Goal: Transaction & Acquisition: Purchase product/service

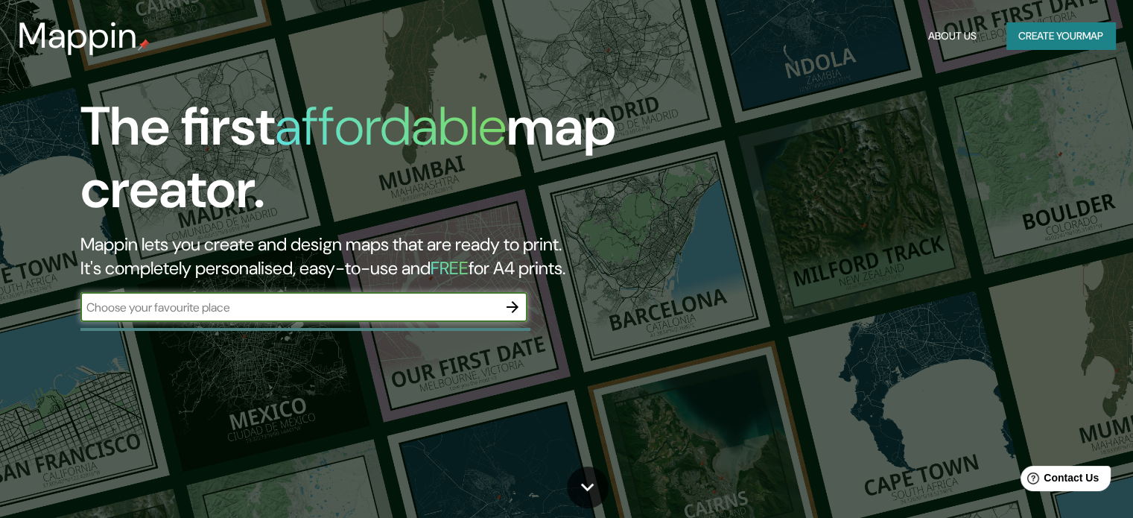
click at [313, 300] on input "text" at bounding box center [288, 307] width 417 height 17
type input "F"
type input "[GEOGRAPHIC_DATA]"
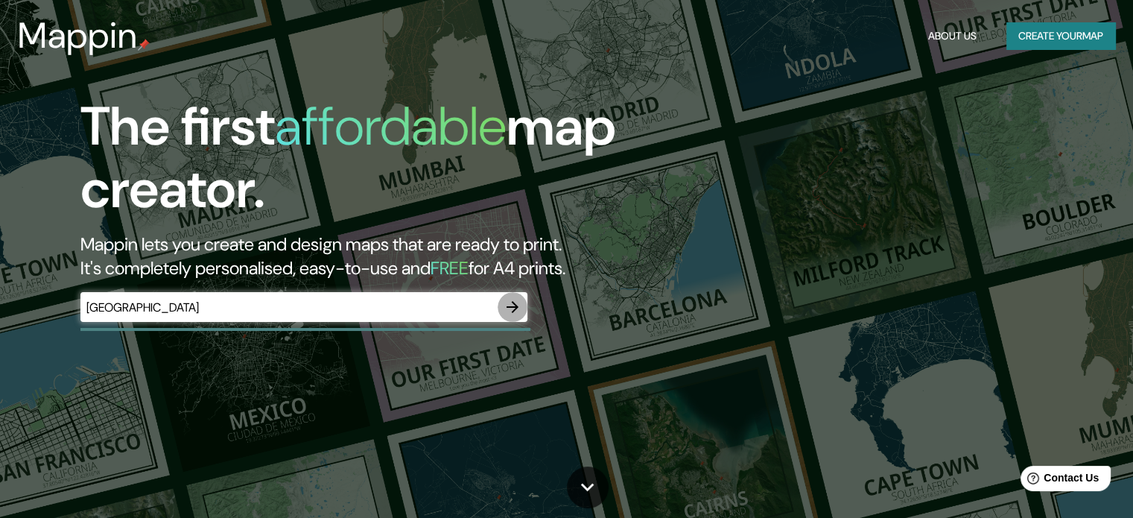
click at [521, 315] on icon "button" at bounding box center [513, 307] width 18 height 18
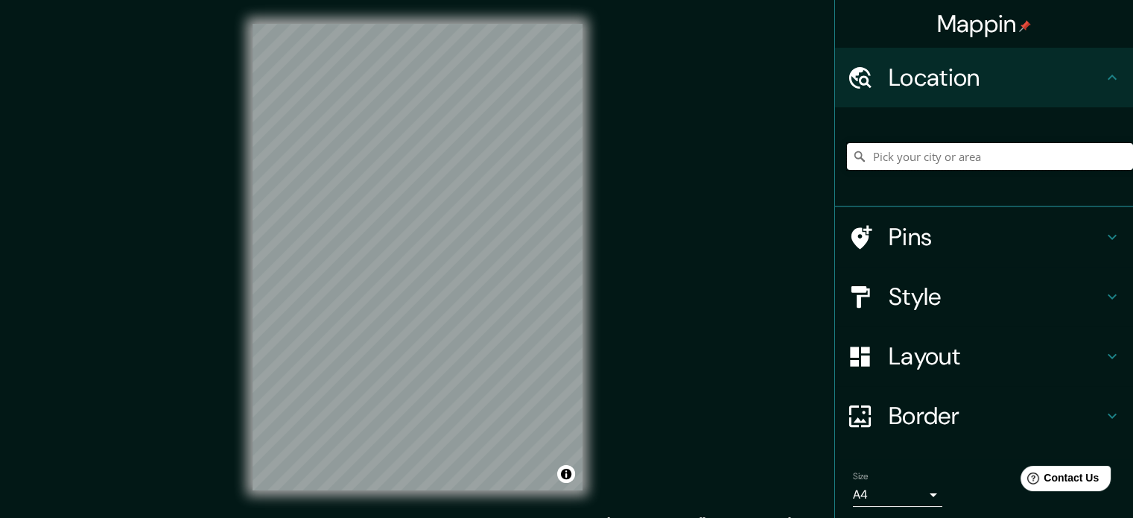
click at [929, 160] on input "Pick your city or area" at bounding box center [990, 156] width 286 height 27
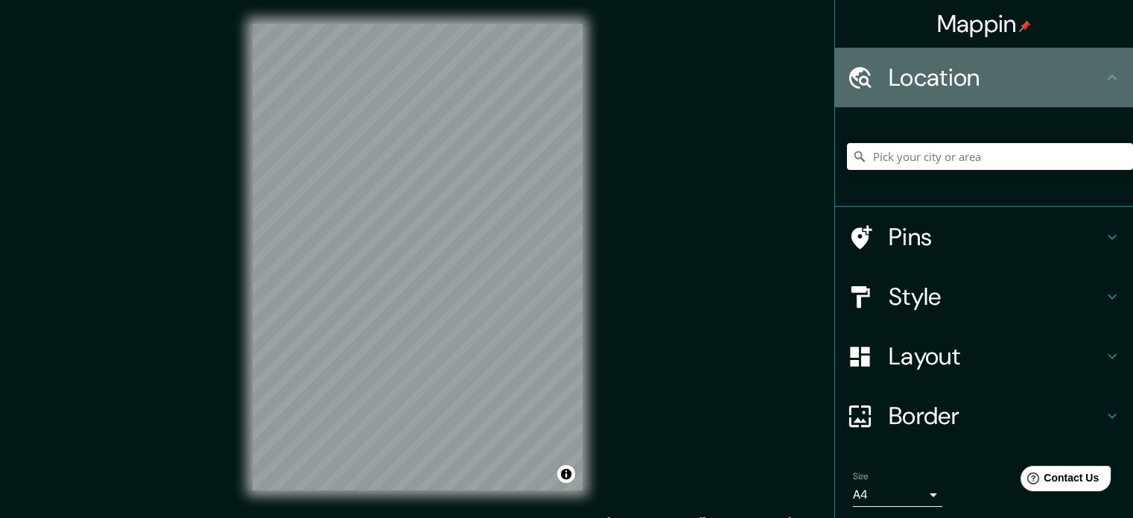
click at [916, 83] on h4 "Location" at bounding box center [996, 78] width 215 height 30
click at [847, 80] on icon at bounding box center [860, 78] width 26 height 26
click at [951, 80] on h4 "Location" at bounding box center [996, 78] width 215 height 30
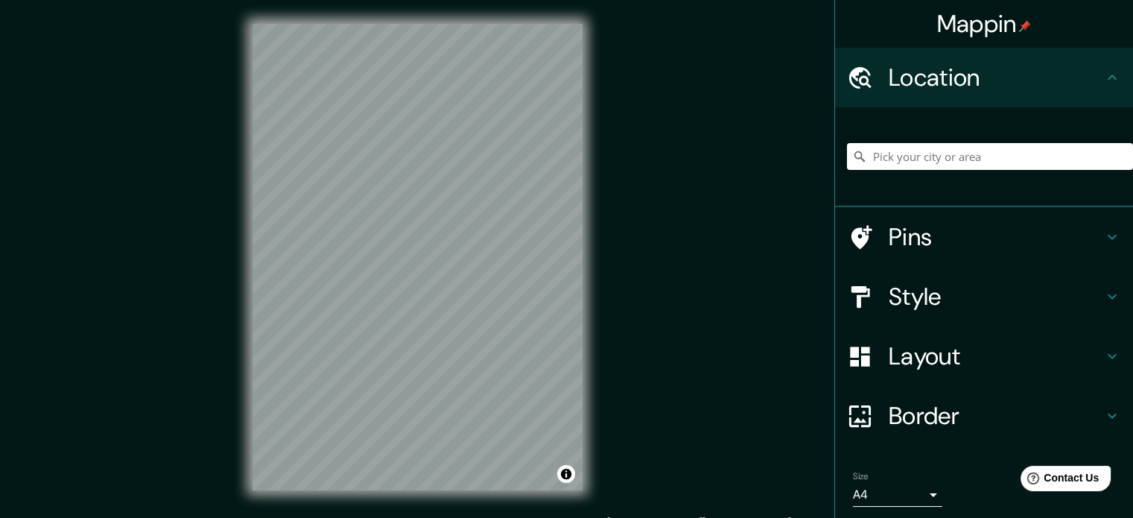
click at [603, 116] on div "© Mapbox © OpenStreetMap Improve this map" at bounding box center [418, 257] width 378 height 514
click at [607, 116] on div "Mappin Location Pins Style Layout Border Choose a border. Hint : you can make l…" at bounding box center [566, 269] width 1133 height 538
click at [910, 235] on h4 "Pins" at bounding box center [996, 237] width 215 height 30
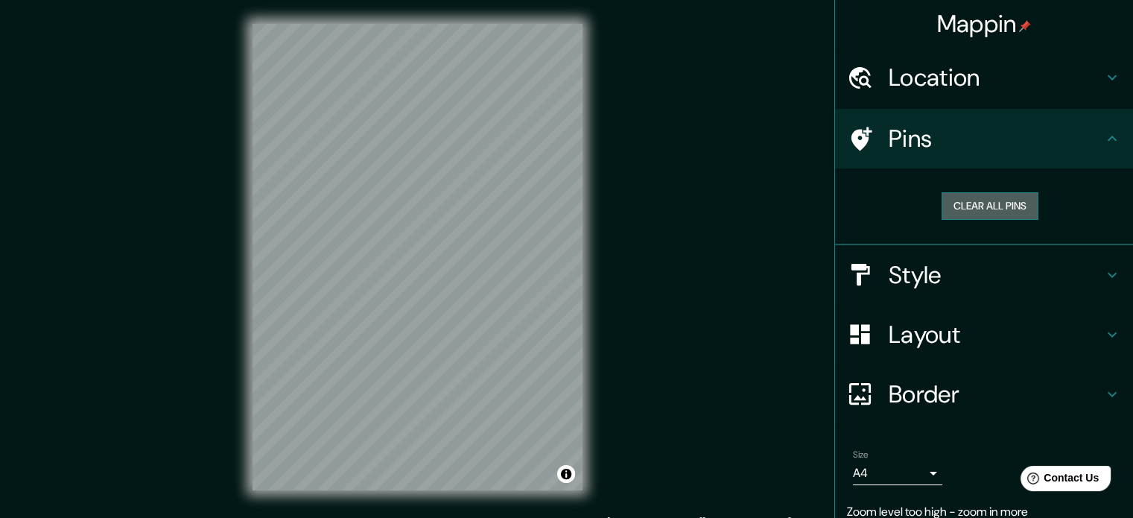
click at [980, 206] on button "Clear all pins" at bounding box center [990, 206] width 97 height 28
click at [890, 144] on h4 "Pins" at bounding box center [996, 139] width 215 height 30
click at [963, 196] on button "Clear all pins" at bounding box center [990, 206] width 97 height 28
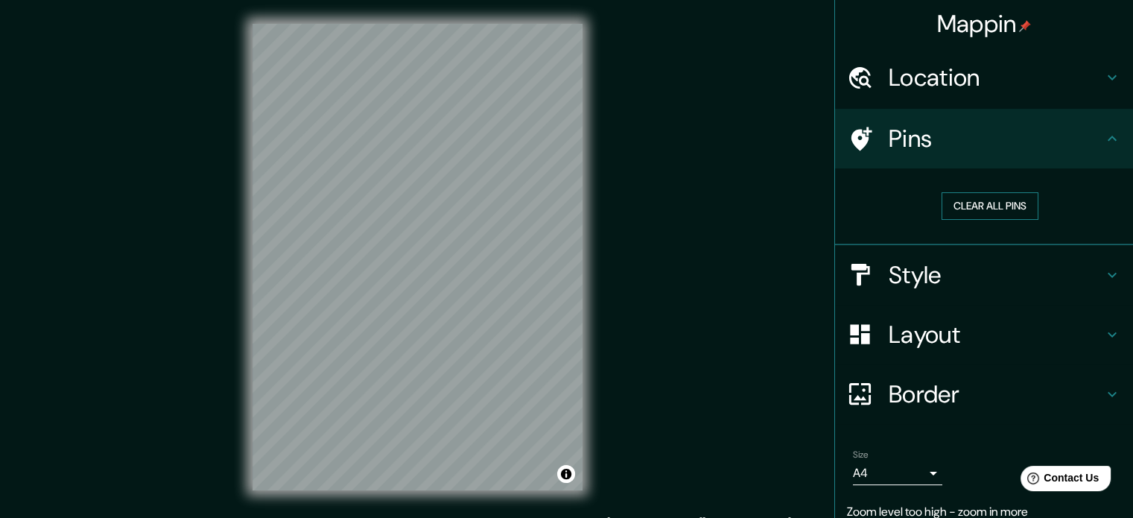
click at [963, 196] on button "Clear all pins" at bounding box center [990, 206] width 97 height 28
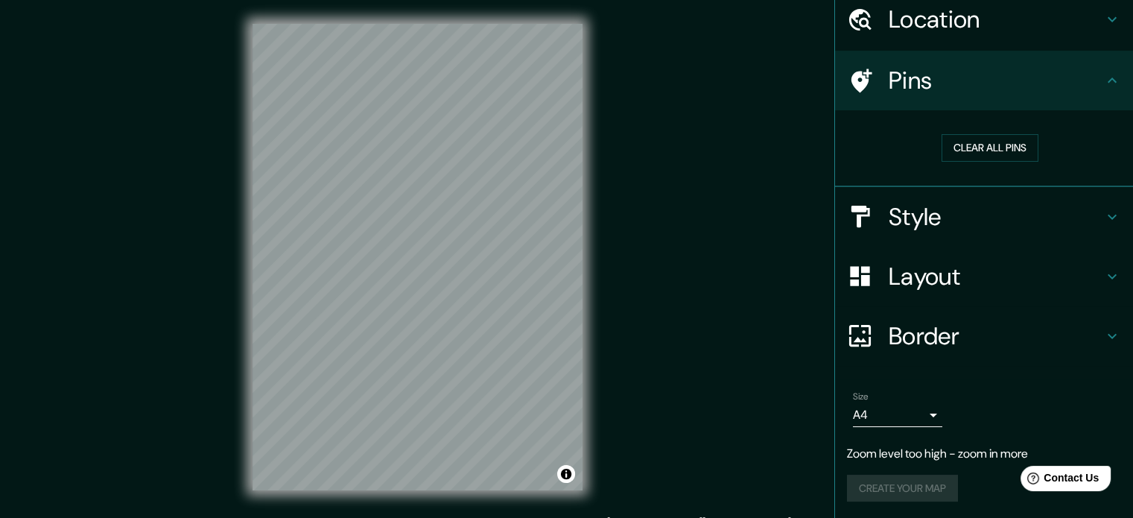
click at [899, 262] on h4 "Layout" at bounding box center [996, 277] width 215 height 30
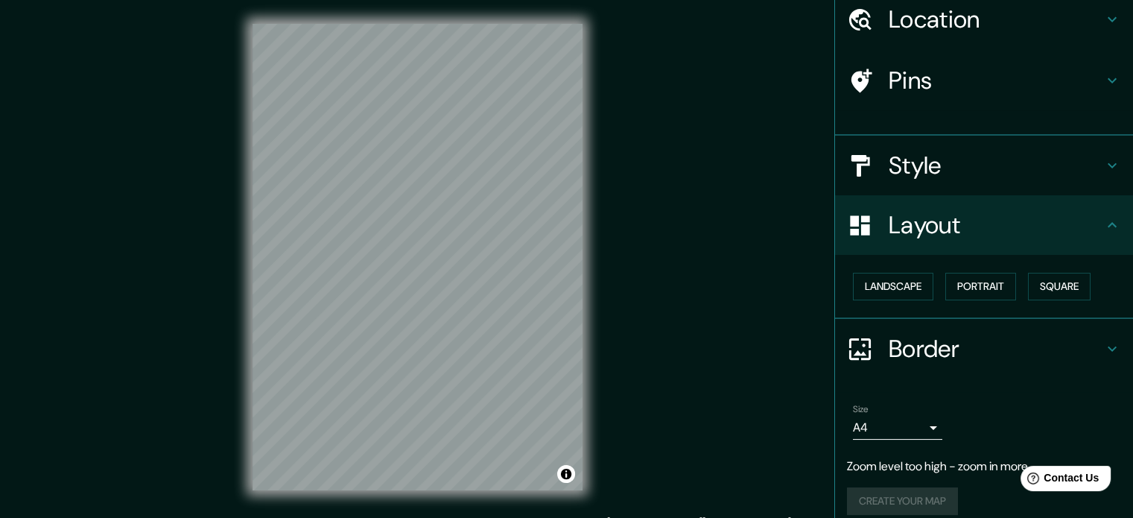
scroll to position [46, 0]
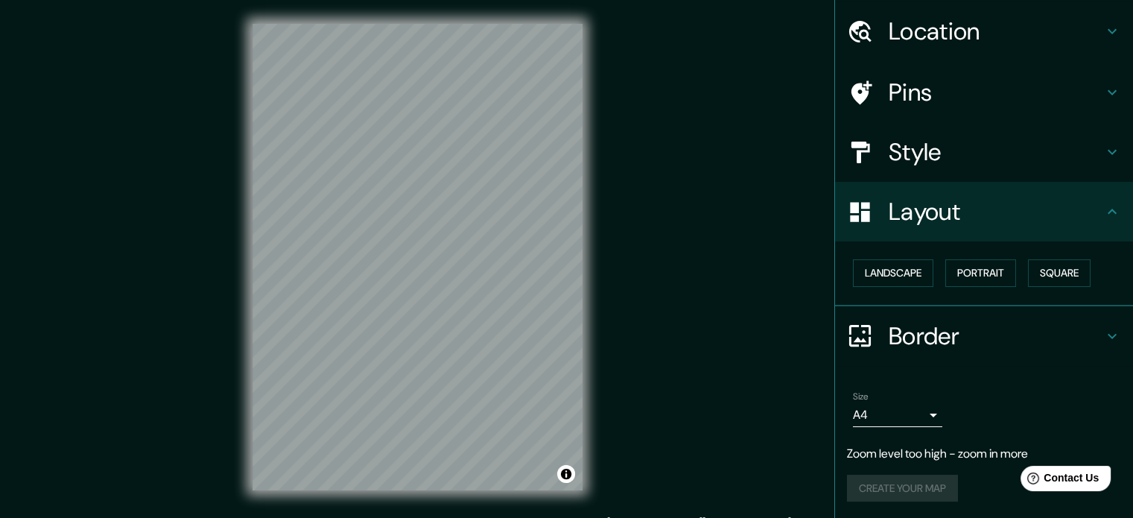
click at [898, 157] on h4 "Style" at bounding box center [996, 152] width 215 height 30
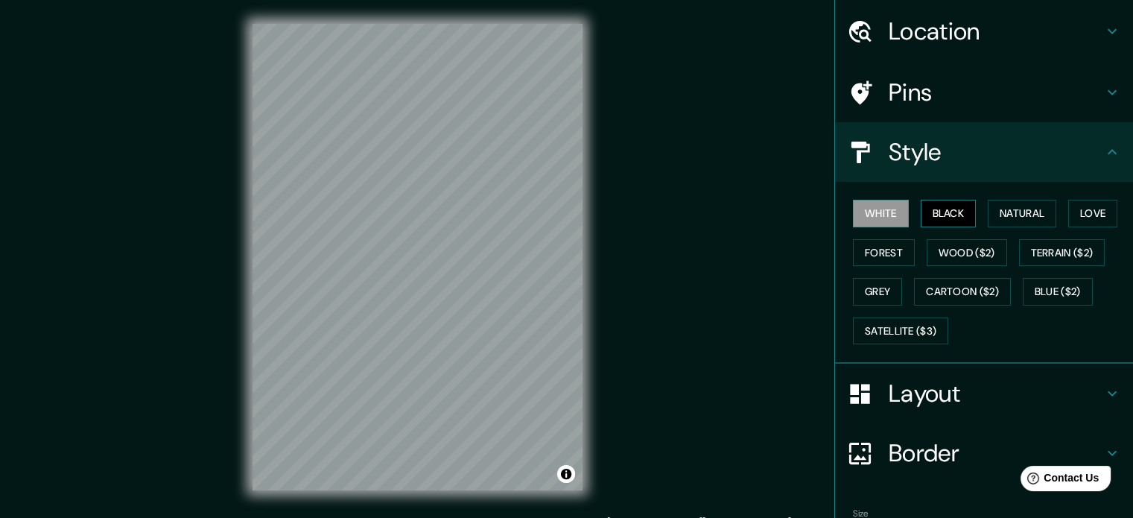
click at [930, 209] on button "Black" at bounding box center [949, 214] width 56 height 28
click at [991, 209] on button "Natural" at bounding box center [1022, 214] width 69 height 28
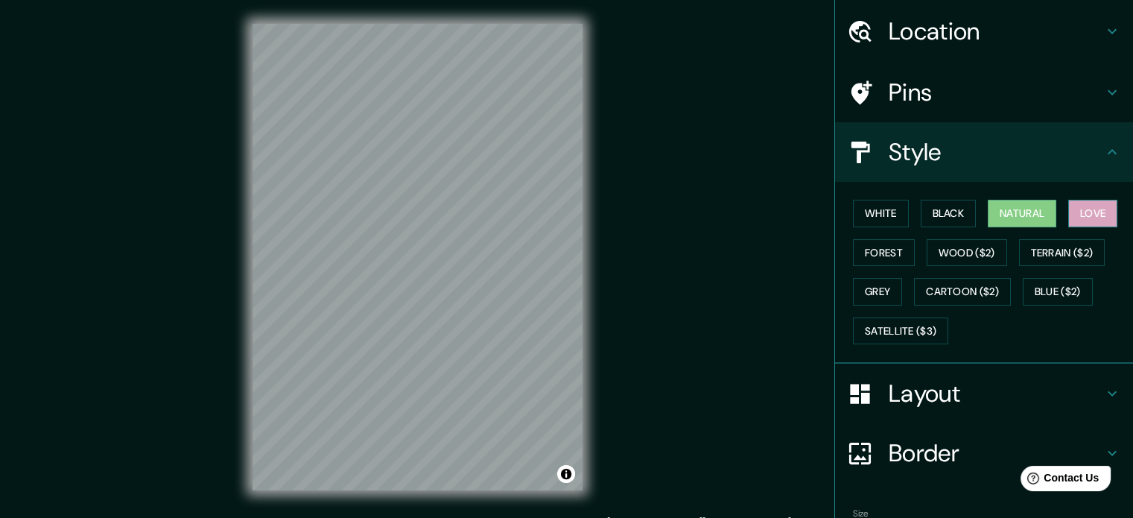
click at [1085, 215] on button "Love" at bounding box center [1093, 214] width 49 height 28
click at [872, 253] on button "Forest" at bounding box center [884, 253] width 62 height 28
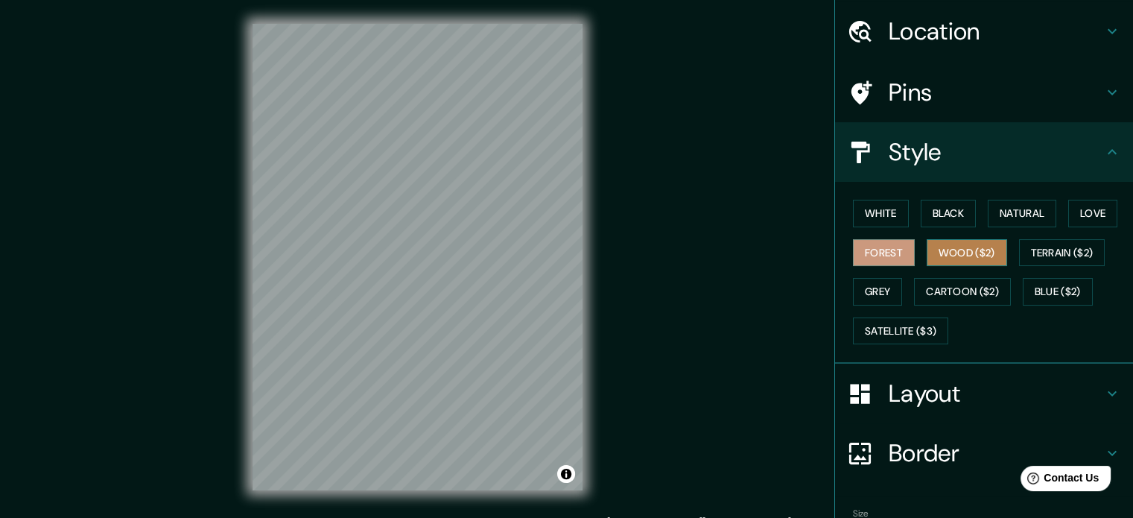
click at [943, 249] on button "Wood ($2)" at bounding box center [967, 253] width 80 height 28
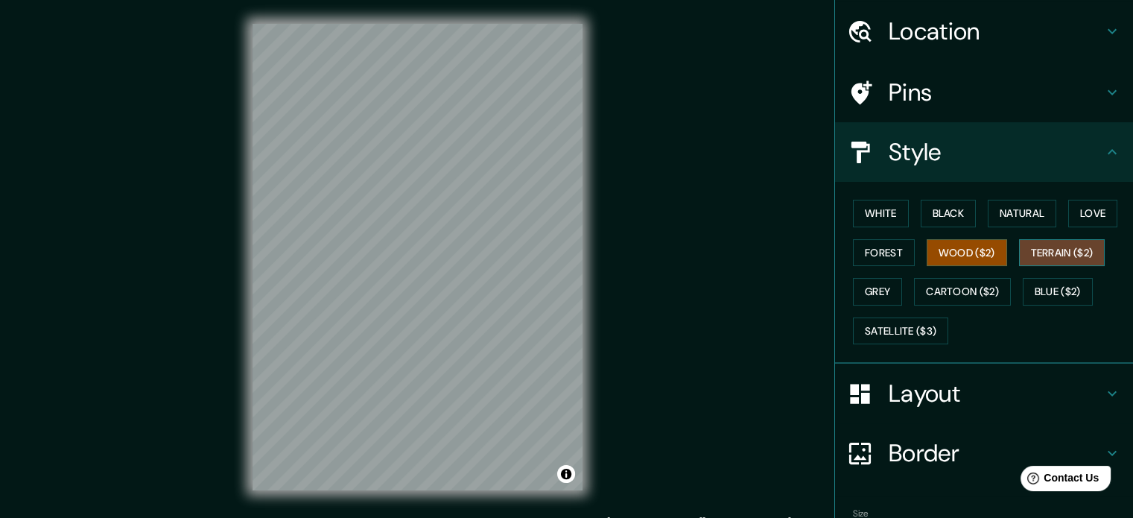
click at [1049, 241] on button "Terrain ($2)" at bounding box center [1062, 253] width 86 height 28
click at [861, 292] on button "Grey" at bounding box center [877, 292] width 49 height 28
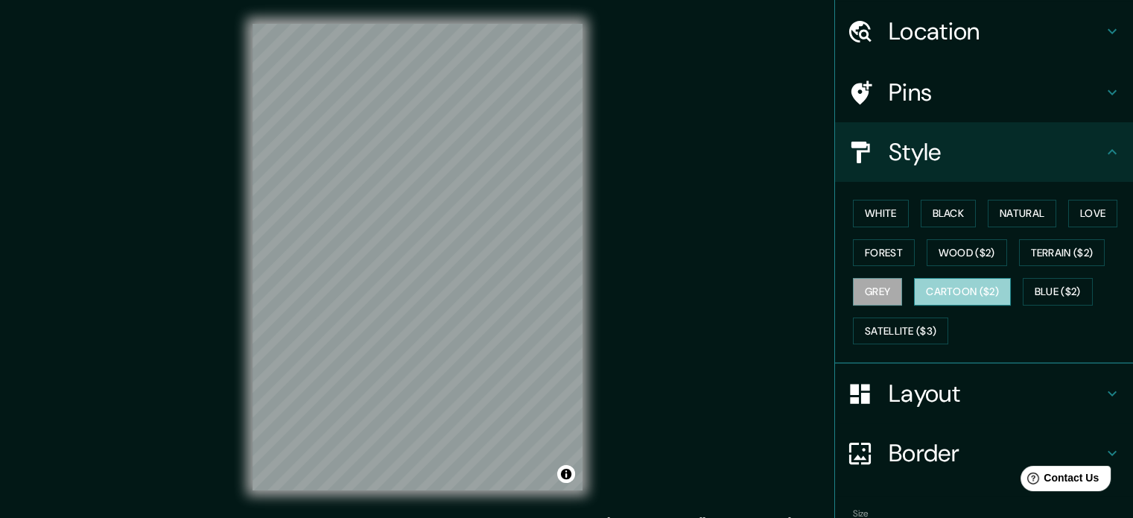
click at [937, 291] on button "Cartoon ($2)" at bounding box center [962, 292] width 97 height 28
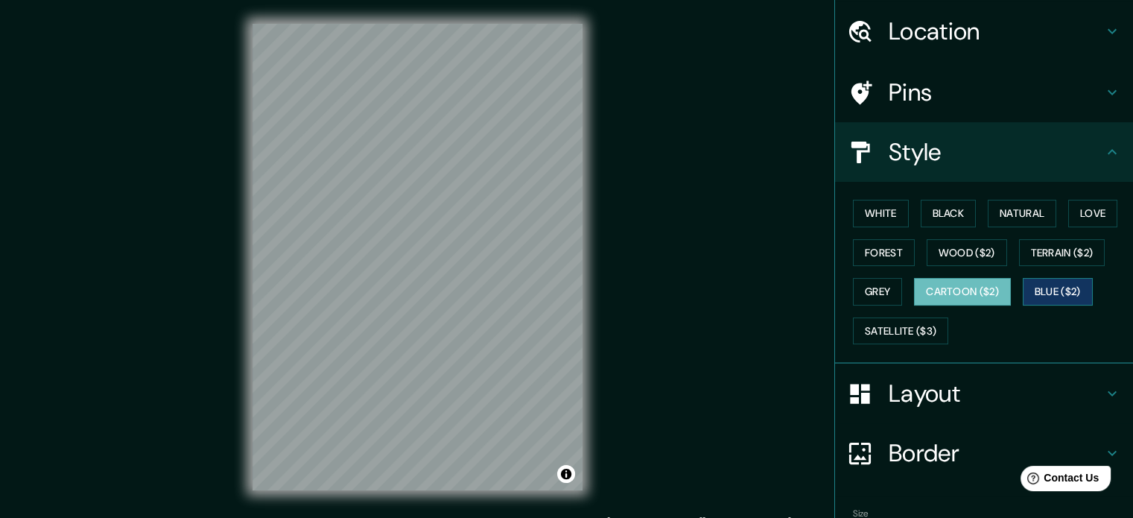
click at [1028, 288] on button "Blue ($2)" at bounding box center [1058, 292] width 70 height 28
click at [981, 289] on button "Cartoon ($2)" at bounding box center [962, 292] width 97 height 28
click at [876, 291] on button "Grey" at bounding box center [877, 292] width 49 height 28
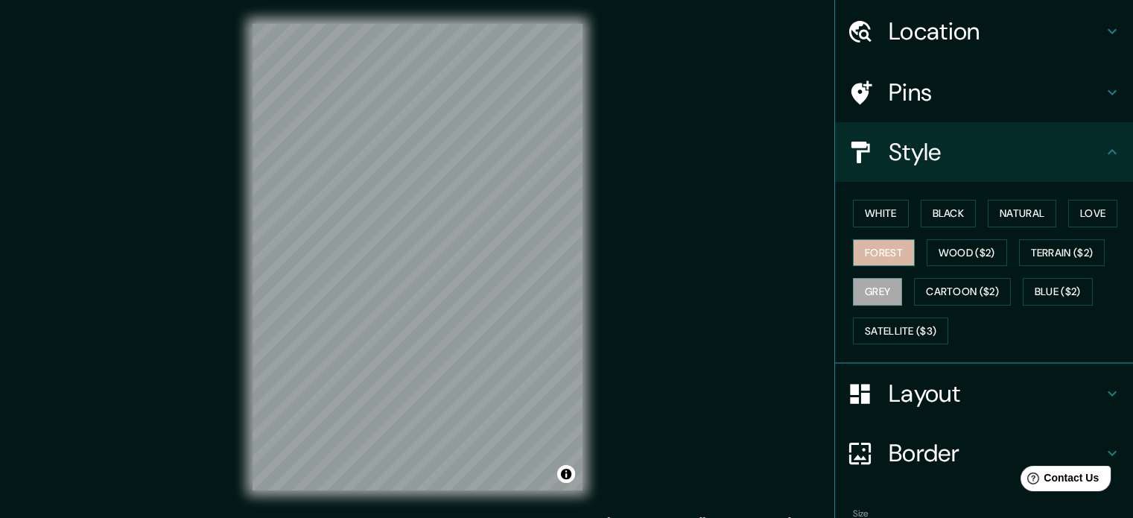
click at [882, 251] on button "Forest" at bounding box center [884, 253] width 62 height 28
click at [957, 248] on button "Wood ($2)" at bounding box center [967, 253] width 80 height 28
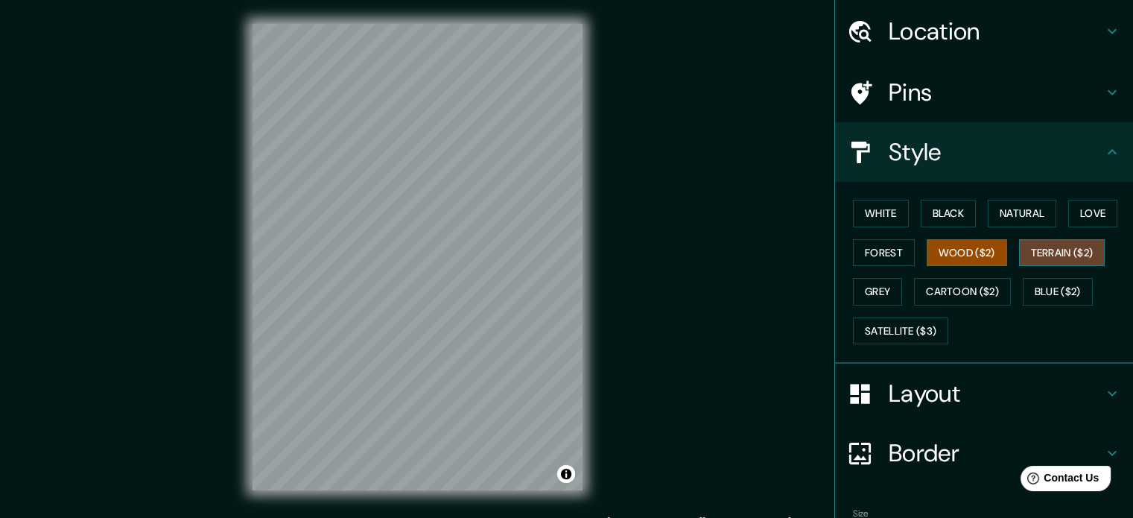
click at [1036, 250] on button "Terrain ($2)" at bounding box center [1062, 253] width 86 height 28
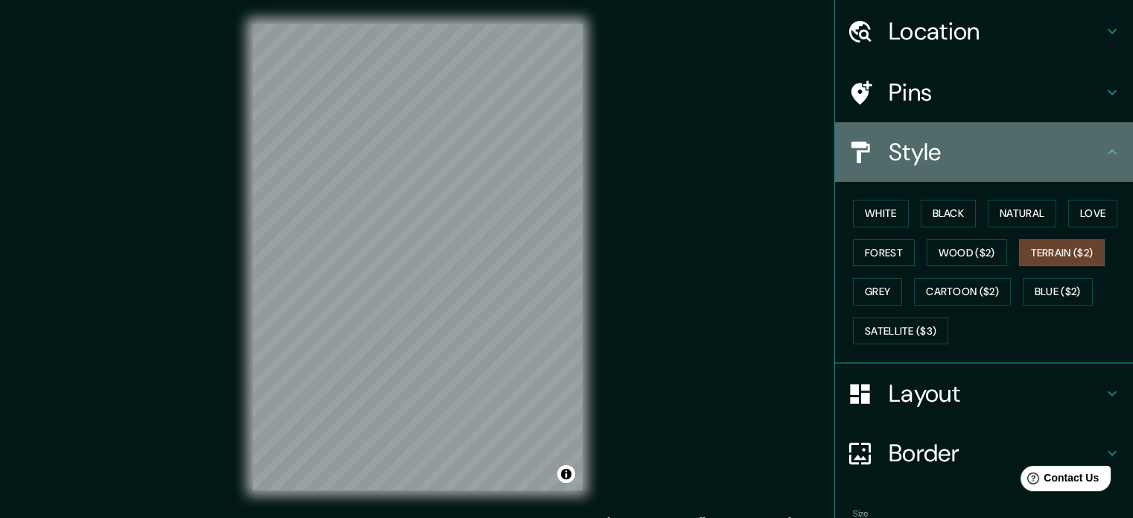
click at [951, 142] on h4 "Style" at bounding box center [996, 152] width 215 height 30
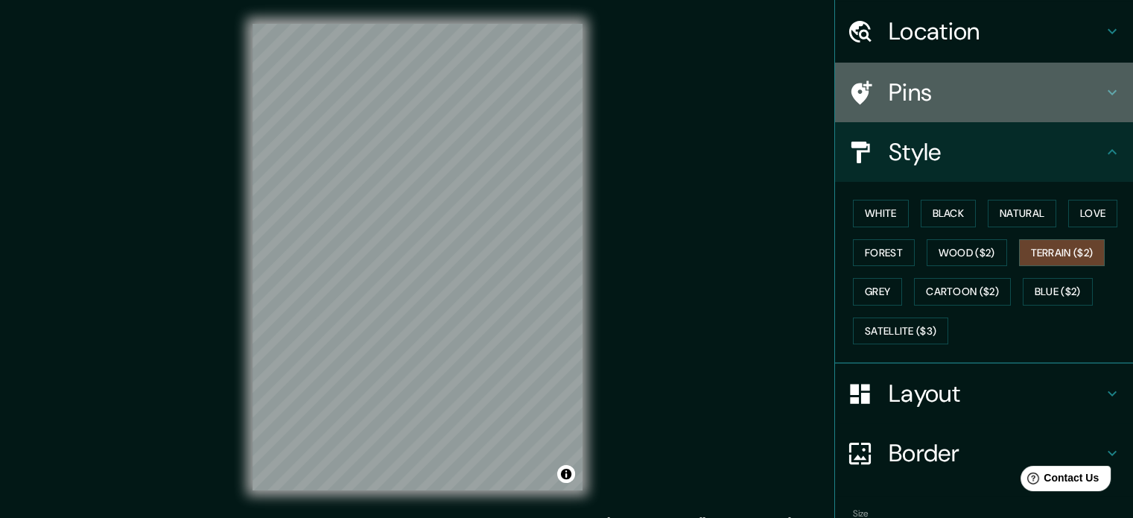
click at [870, 66] on div "Pins" at bounding box center [984, 93] width 298 height 60
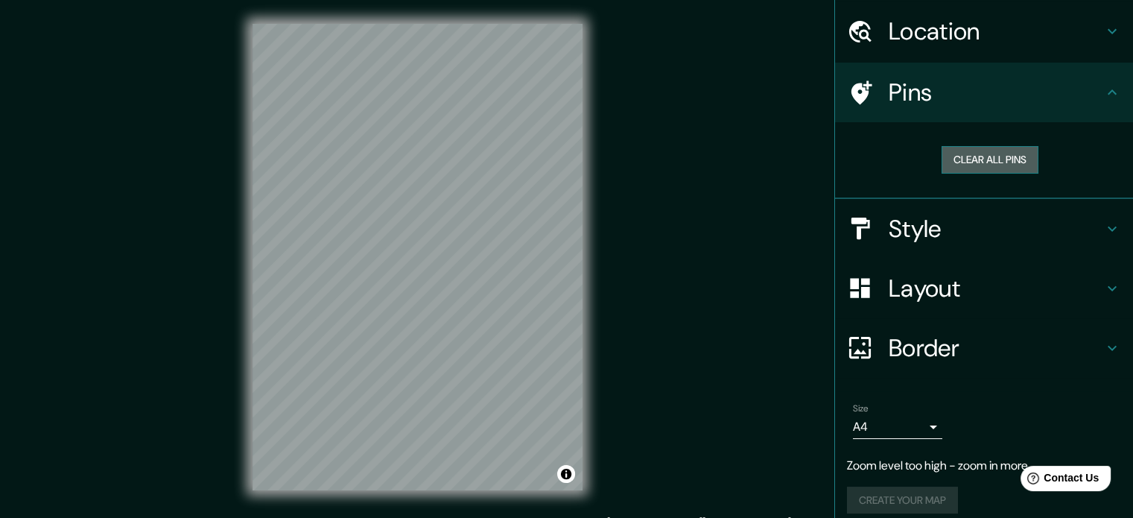
click at [965, 154] on button "Clear all pins" at bounding box center [990, 160] width 97 height 28
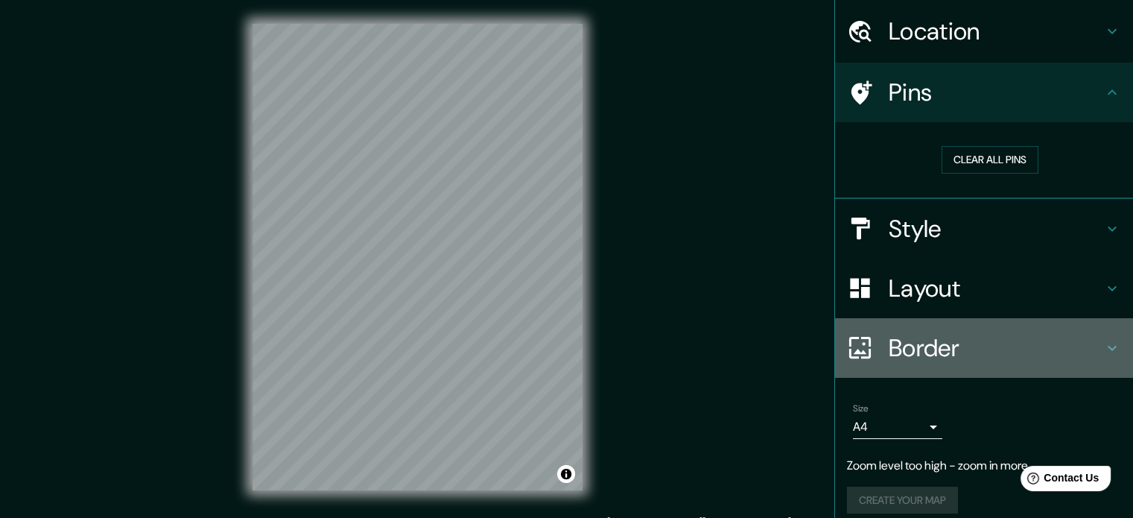
click at [924, 342] on h4 "Border" at bounding box center [996, 348] width 215 height 30
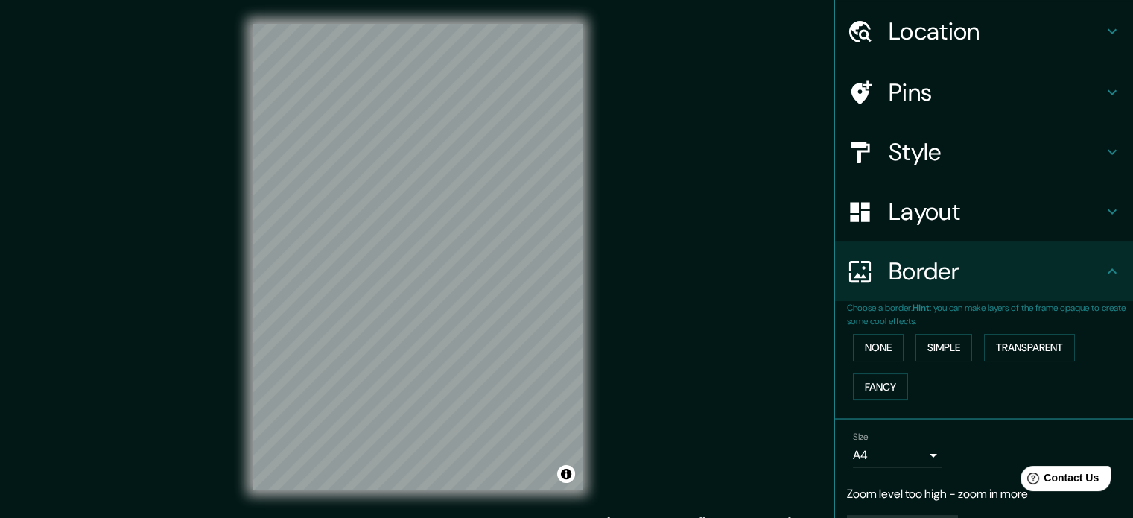
click at [936, 203] on h4 "Layout" at bounding box center [996, 212] width 215 height 30
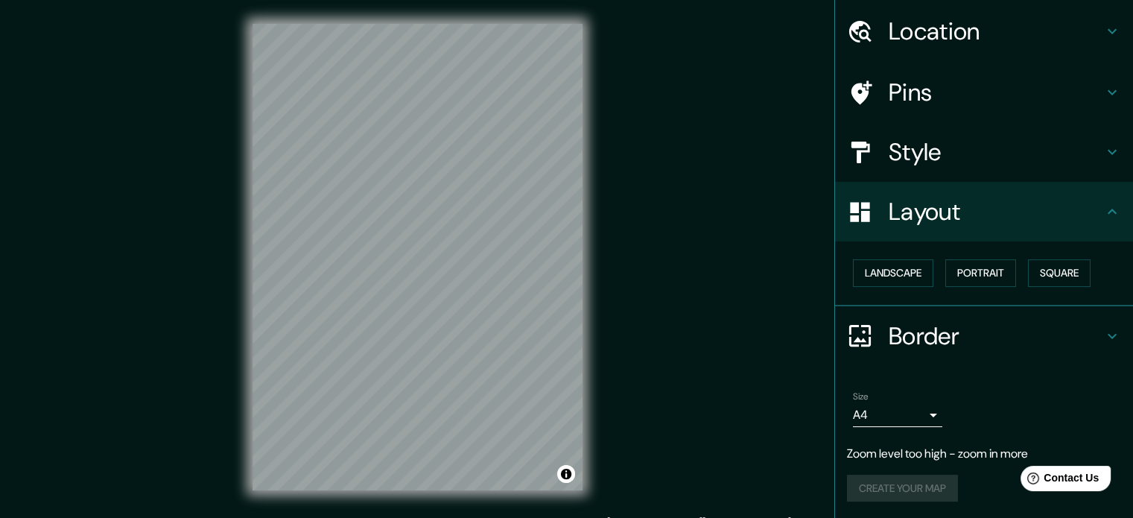
click at [930, 8] on div "Location" at bounding box center [984, 31] width 298 height 60
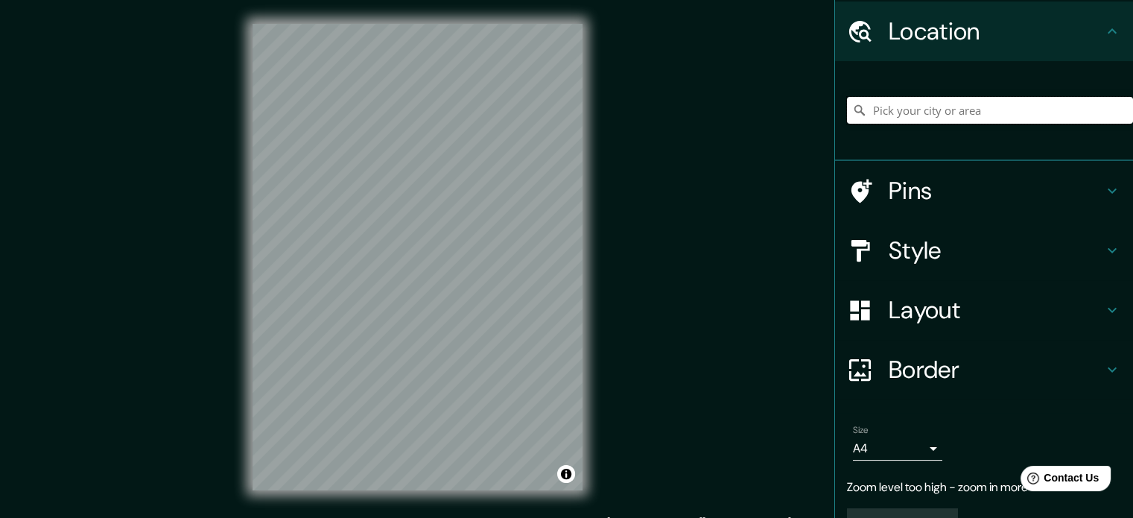
click at [896, 104] on input "Pick your city or area" at bounding box center [990, 110] width 286 height 27
type input "F"
type input "[GEOGRAPHIC_DATA]"
click at [790, 206] on div "Mappin Location [GEOGRAPHIC_DATA] Pins Style Layout Border Choose a border. Hin…" at bounding box center [566, 269] width 1133 height 538
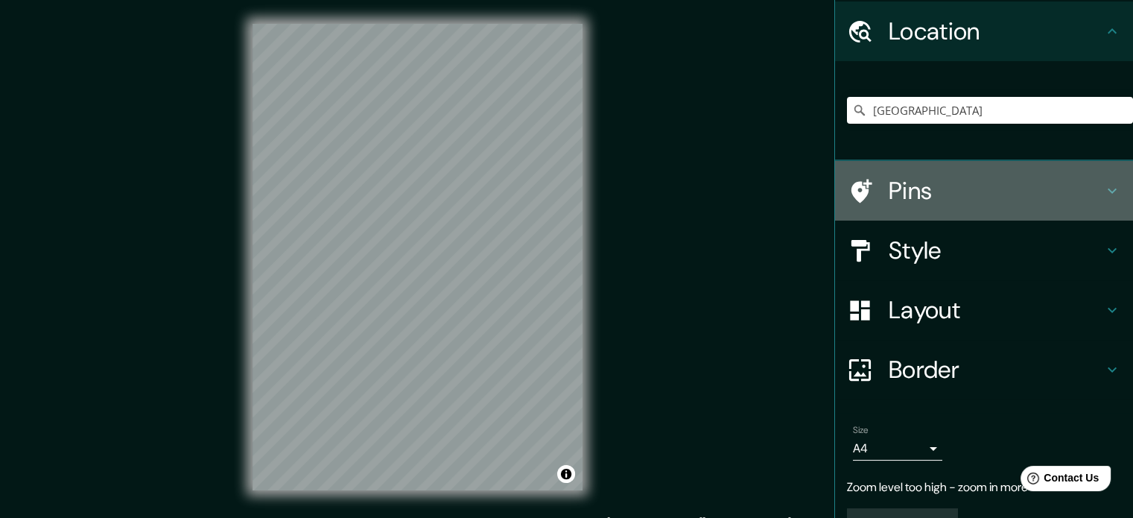
click at [908, 195] on h4 "Pins" at bounding box center [996, 191] width 215 height 30
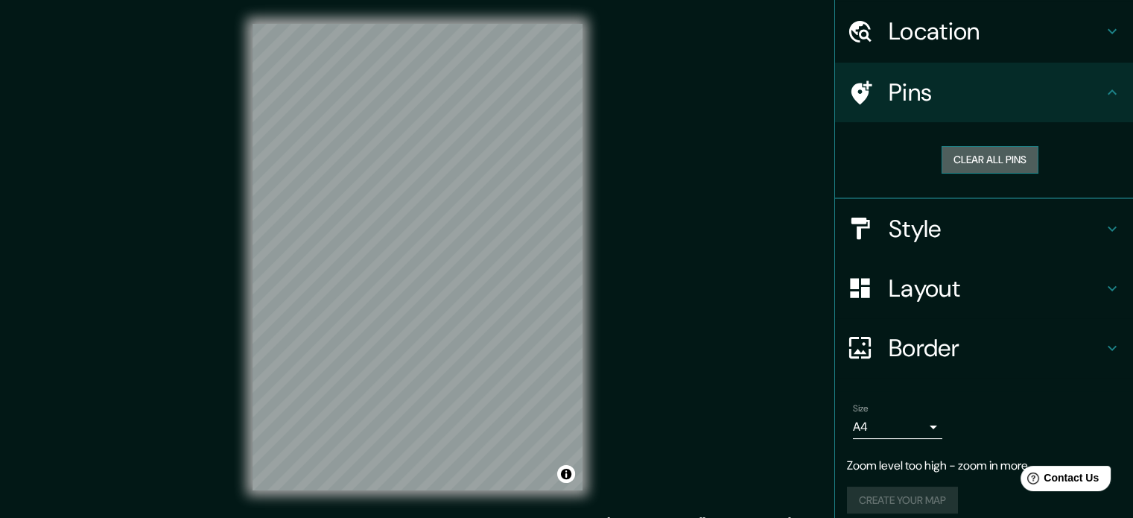
click at [962, 154] on button "Clear all pins" at bounding box center [990, 160] width 97 height 28
